Goal: Transaction & Acquisition: Purchase product/service

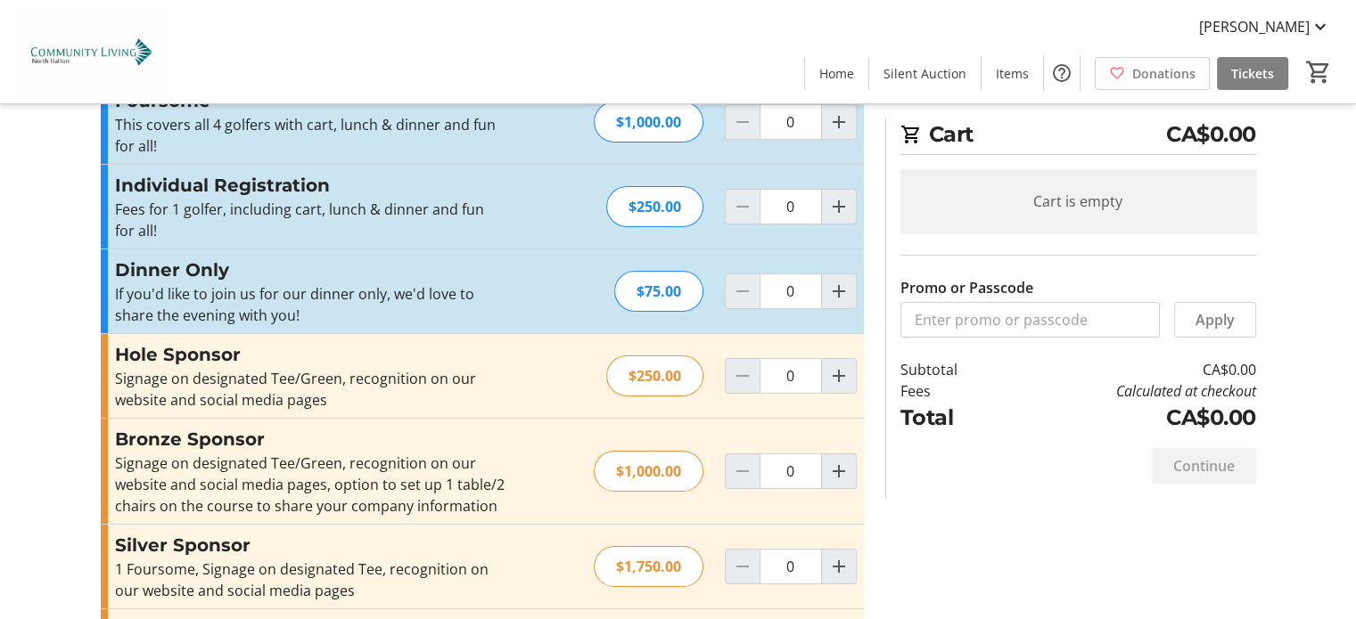
scroll to position [71, 0]
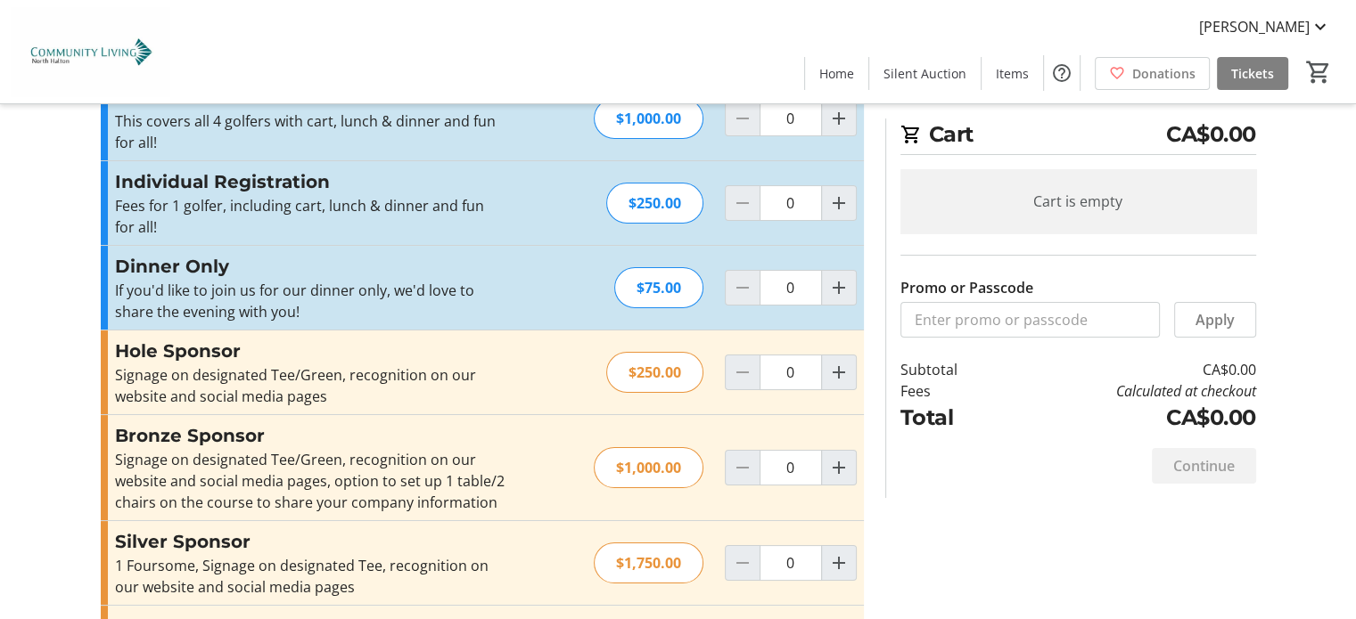
click at [1218, 132] on span "CA$0.00" at bounding box center [1211, 135] width 90 height 32
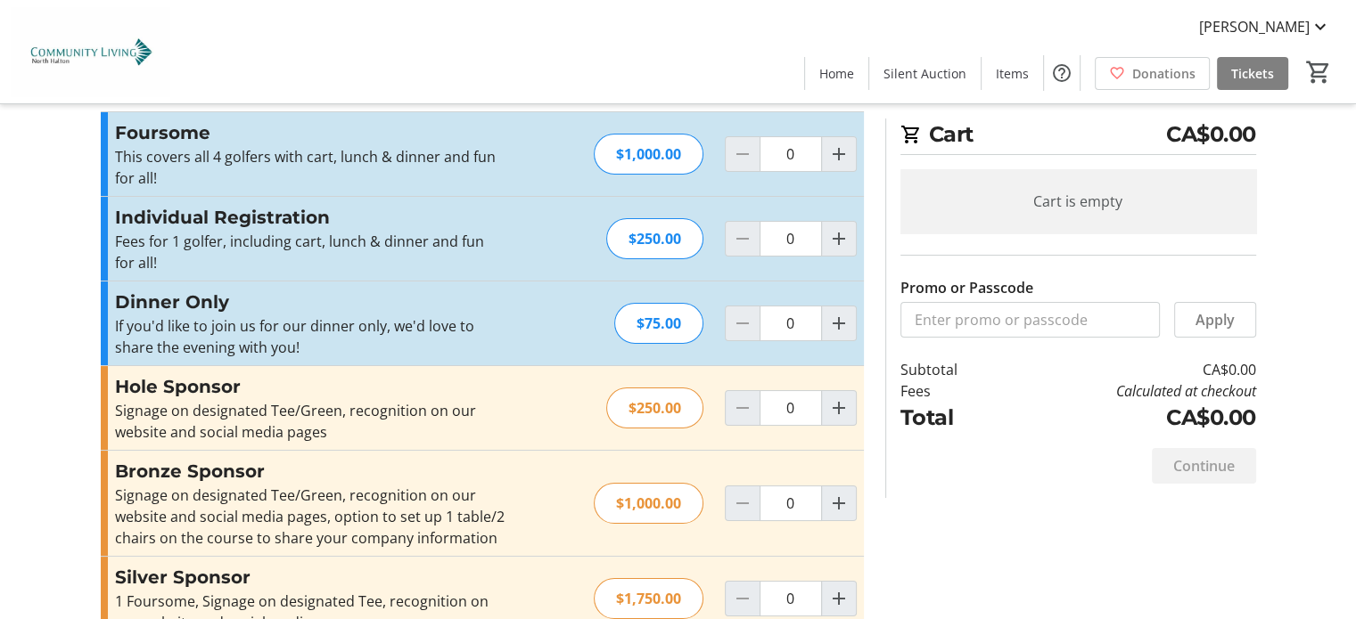
scroll to position [0, 0]
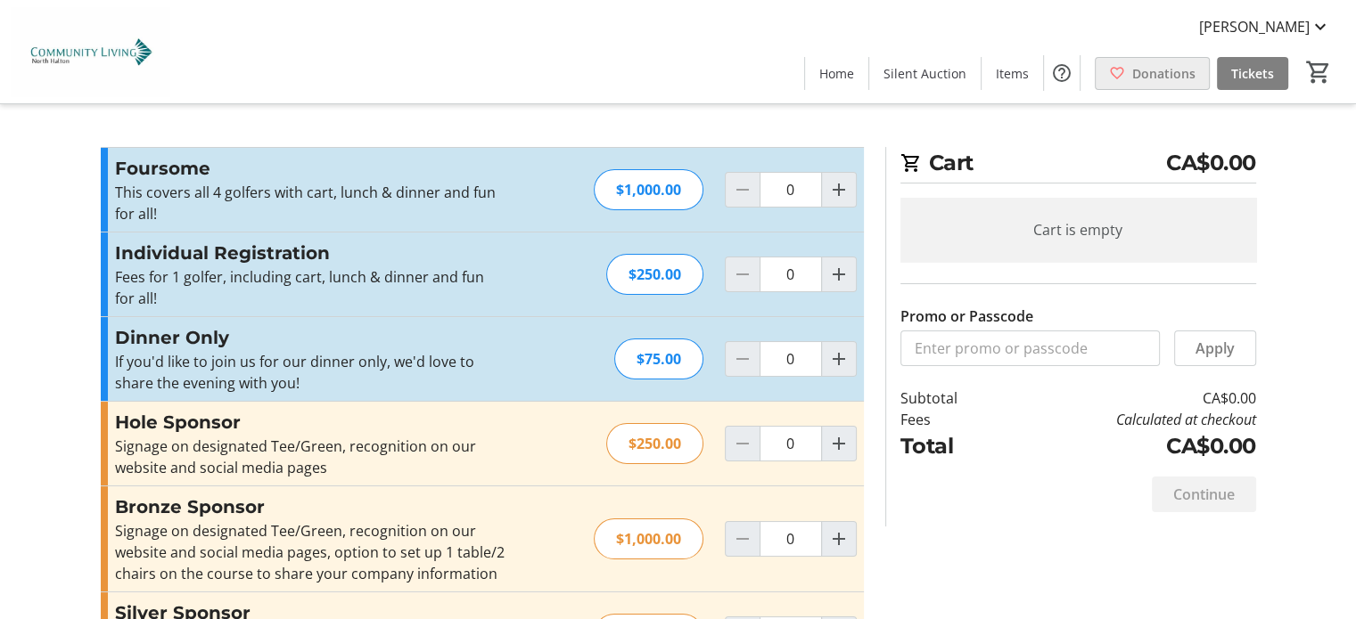
click at [1157, 68] on span "Donations" at bounding box center [1163, 73] width 63 height 19
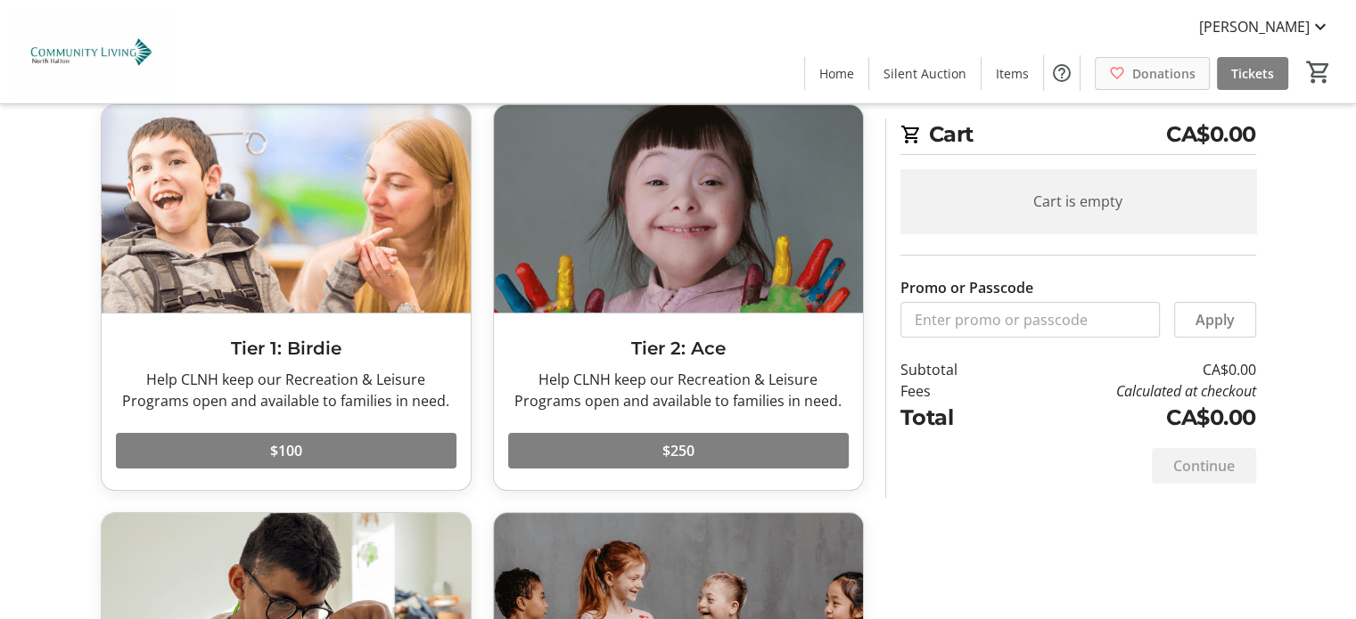
scroll to position [75, 0]
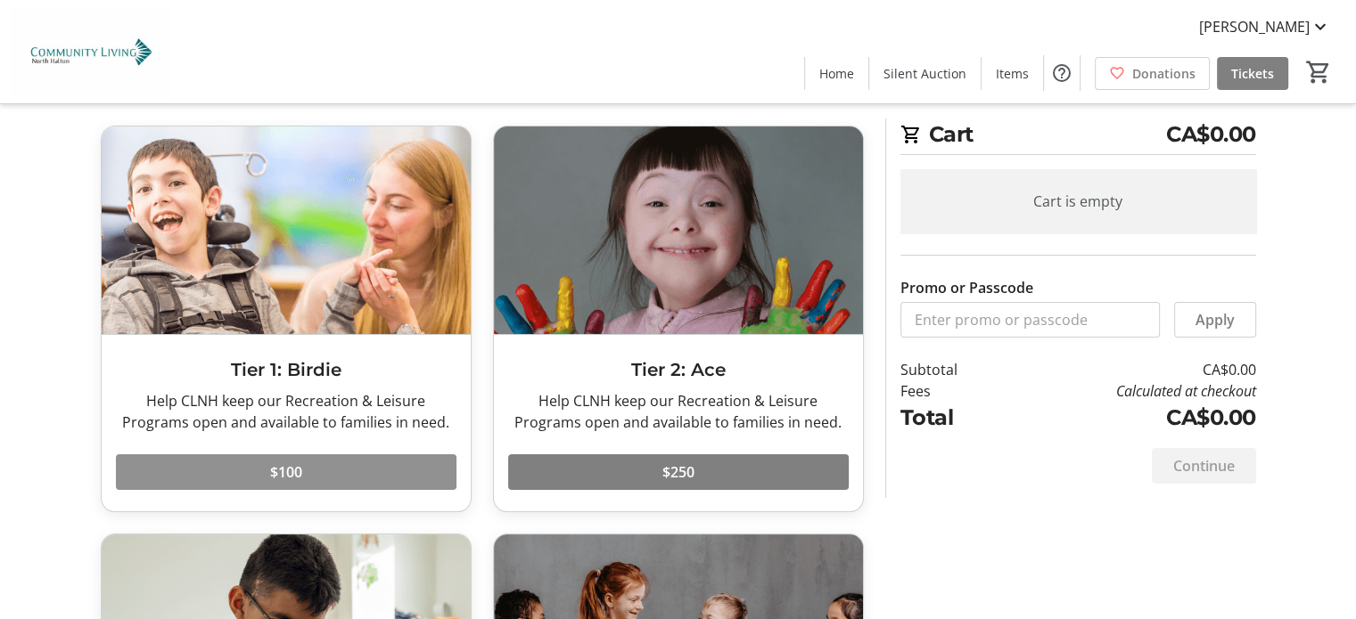
click at [291, 471] on span "$100" at bounding box center [286, 472] width 32 height 21
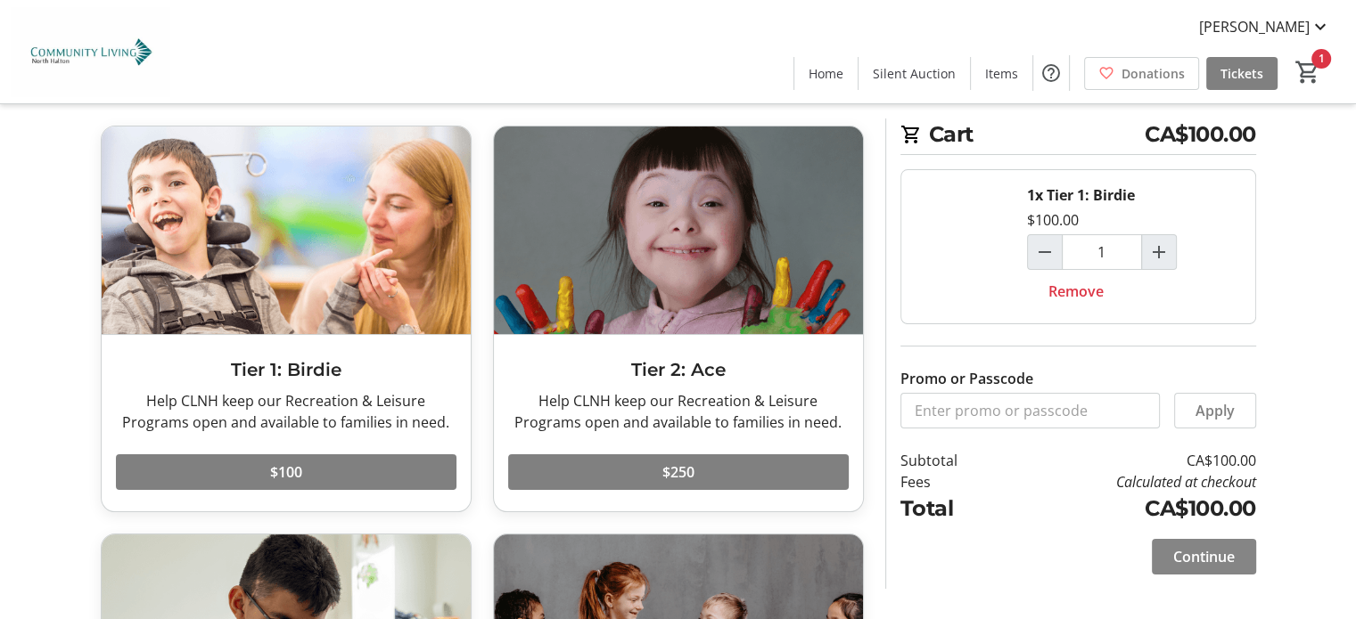
click at [1201, 549] on span "Continue" at bounding box center [1203, 556] width 61 height 21
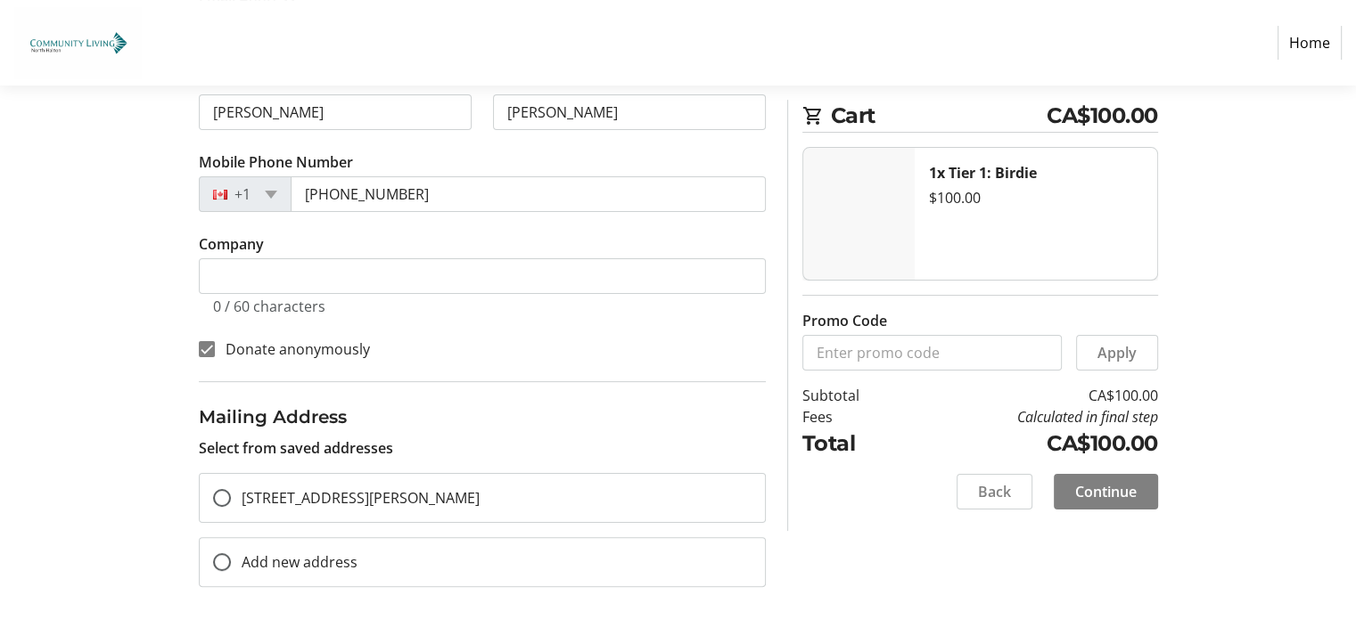
scroll to position [328, 0]
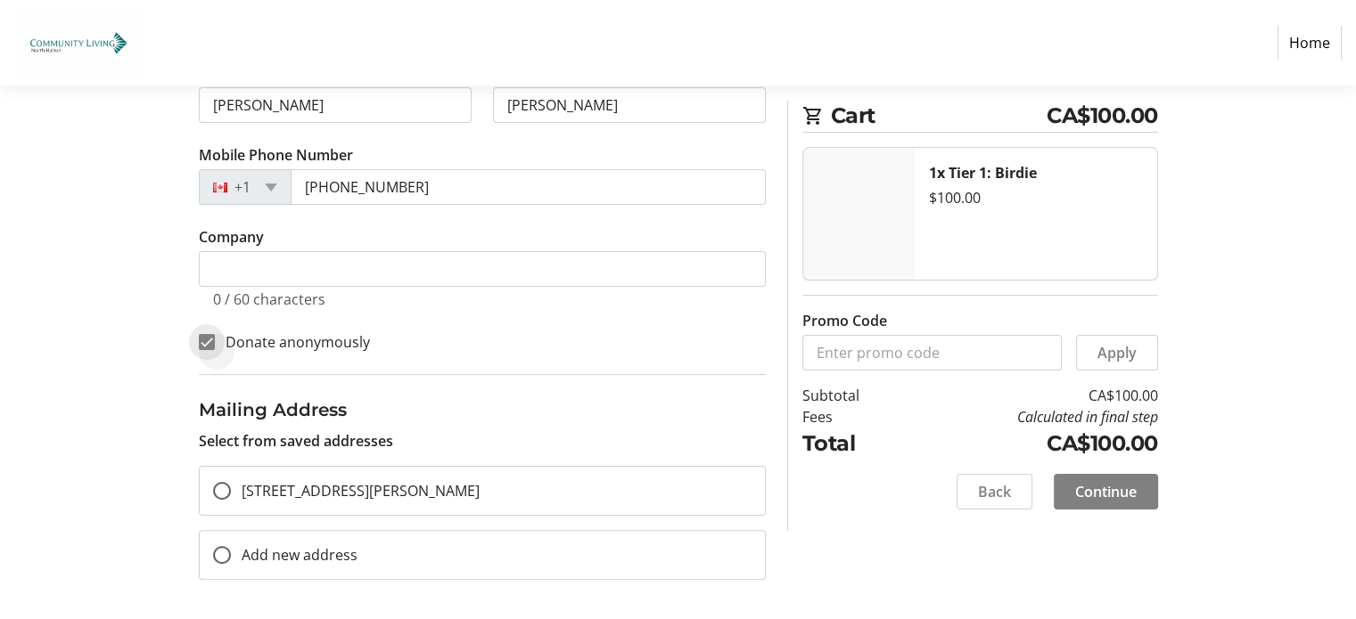
click at [202, 338] on input "Donate anonymously" at bounding box center [207, 342] width 16 height 16
checkbox input "false"
click at [1104, 489] on span "Continue" at bounding box center [1105, 491] width 61 height 21
click at [220, 486] on input "[STREET_ADDRESS][PERSON_NAME]" at bounding box center [222, 491] width 18 height 18
radio input "true"
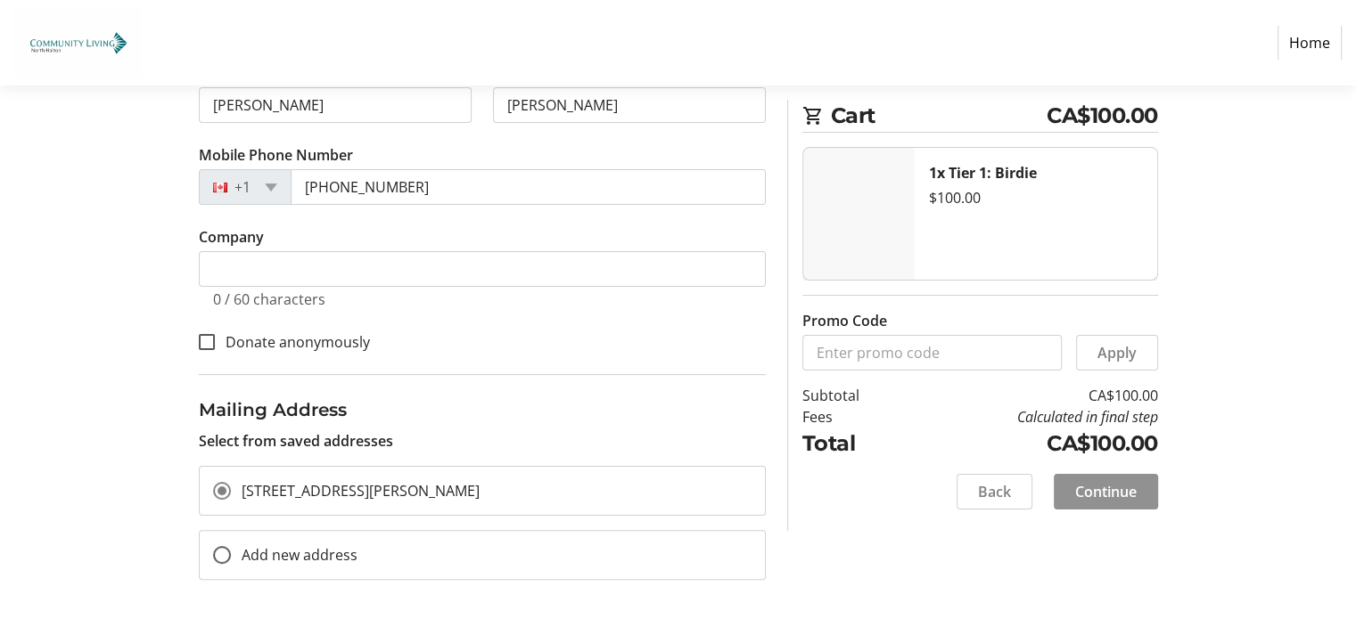
click at [1095, 486] on span "Continue" at bounding box center [1105, 491] width 61 height 21
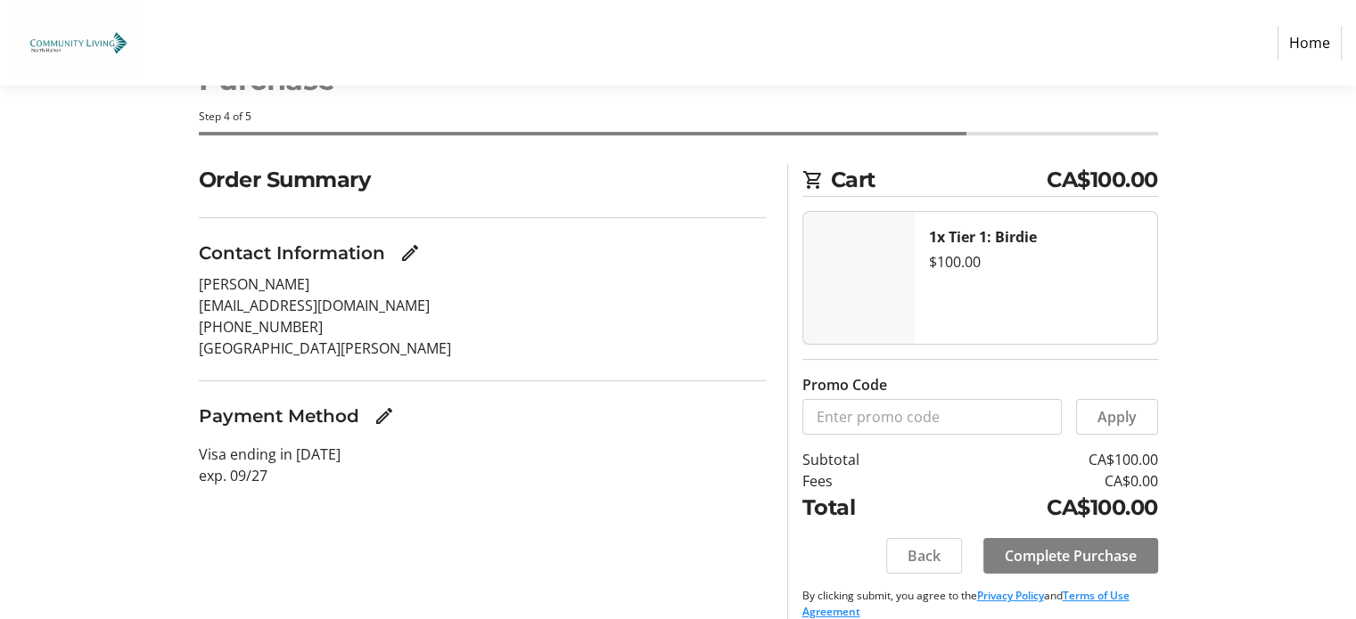
scroll to position [90, 0]
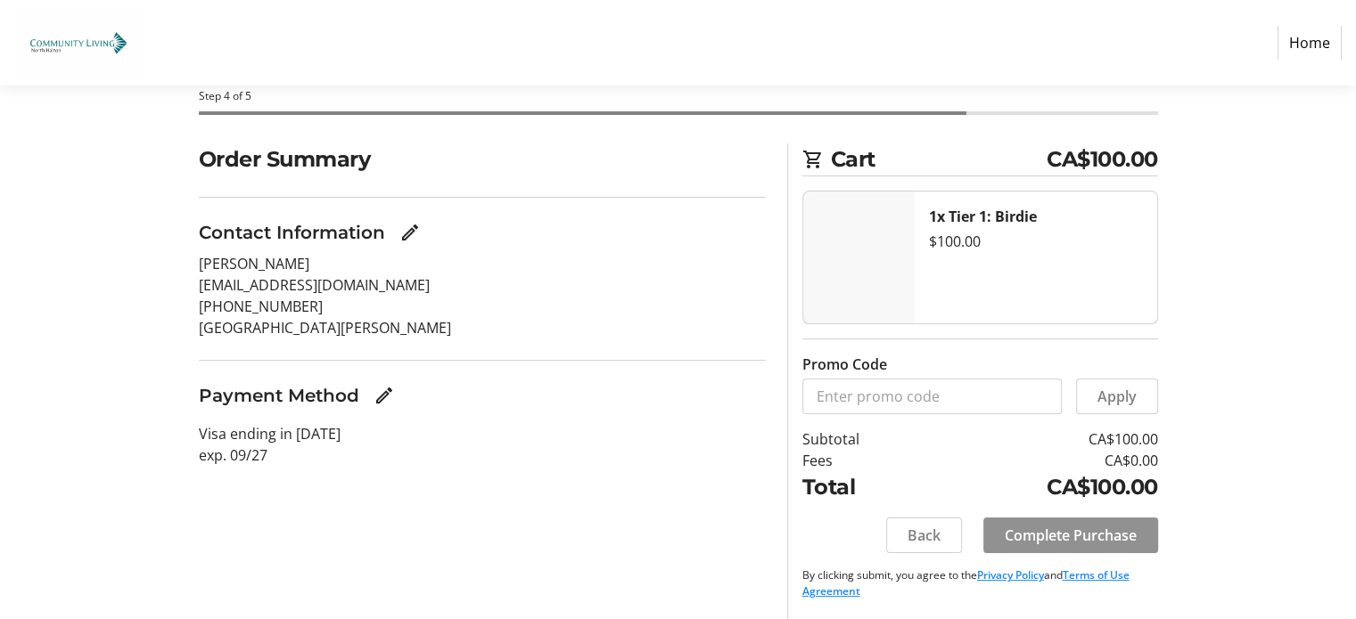
click at [1080, 529] on span "Complete Purchase" at bounding box center [1070, 535] width 132 height 21
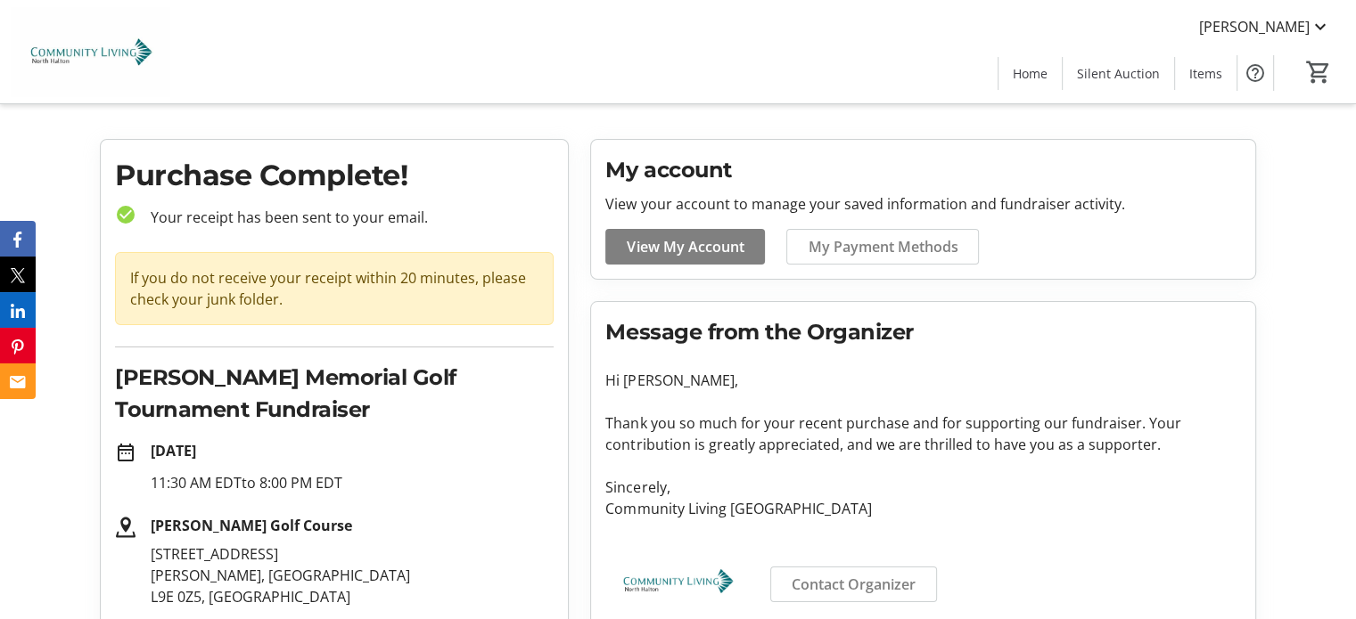
scroll to position [17, 0]
